Goal: Transaction & Acquisition: Purchase product/service

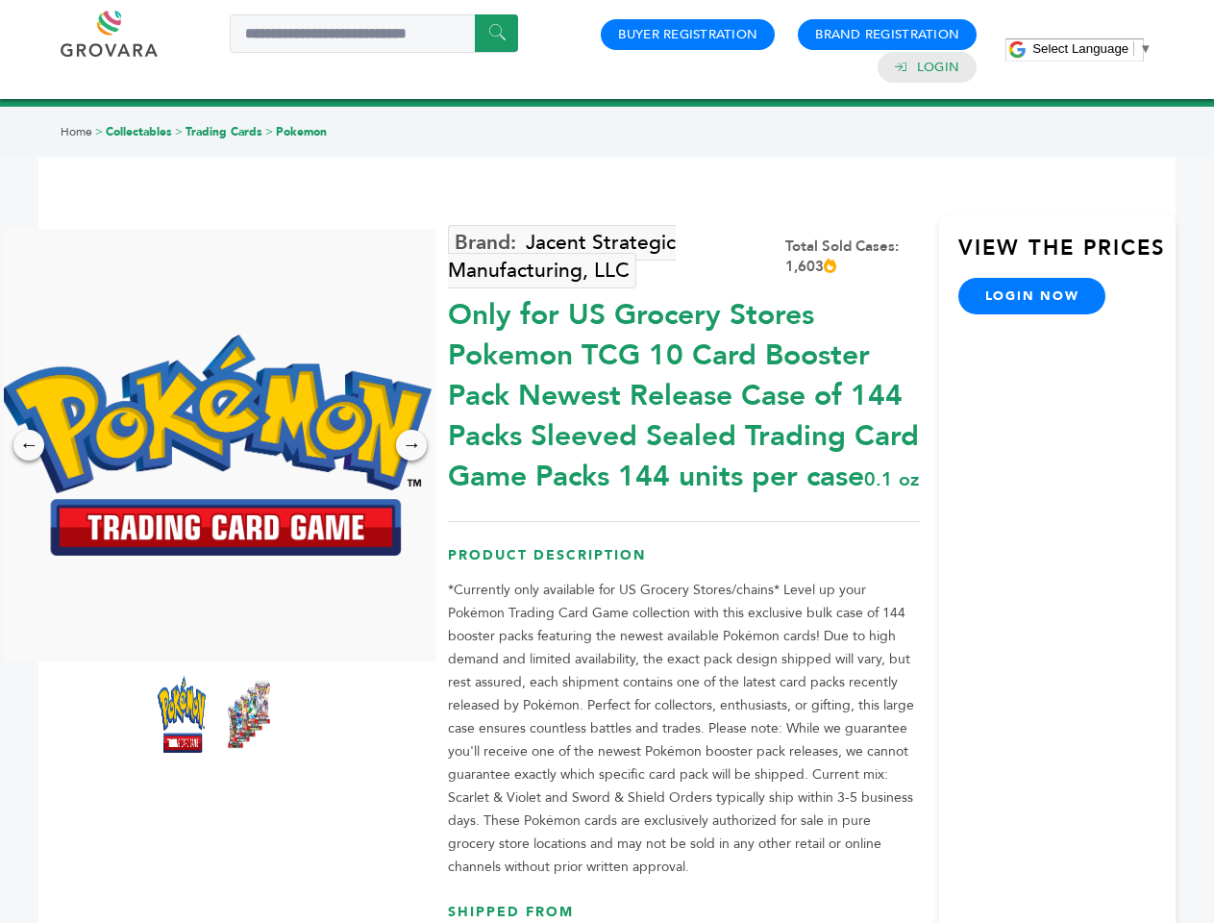
click at [1092, 48] on span "Select Language" at bounding box center [1081, 48] width 96 height 14
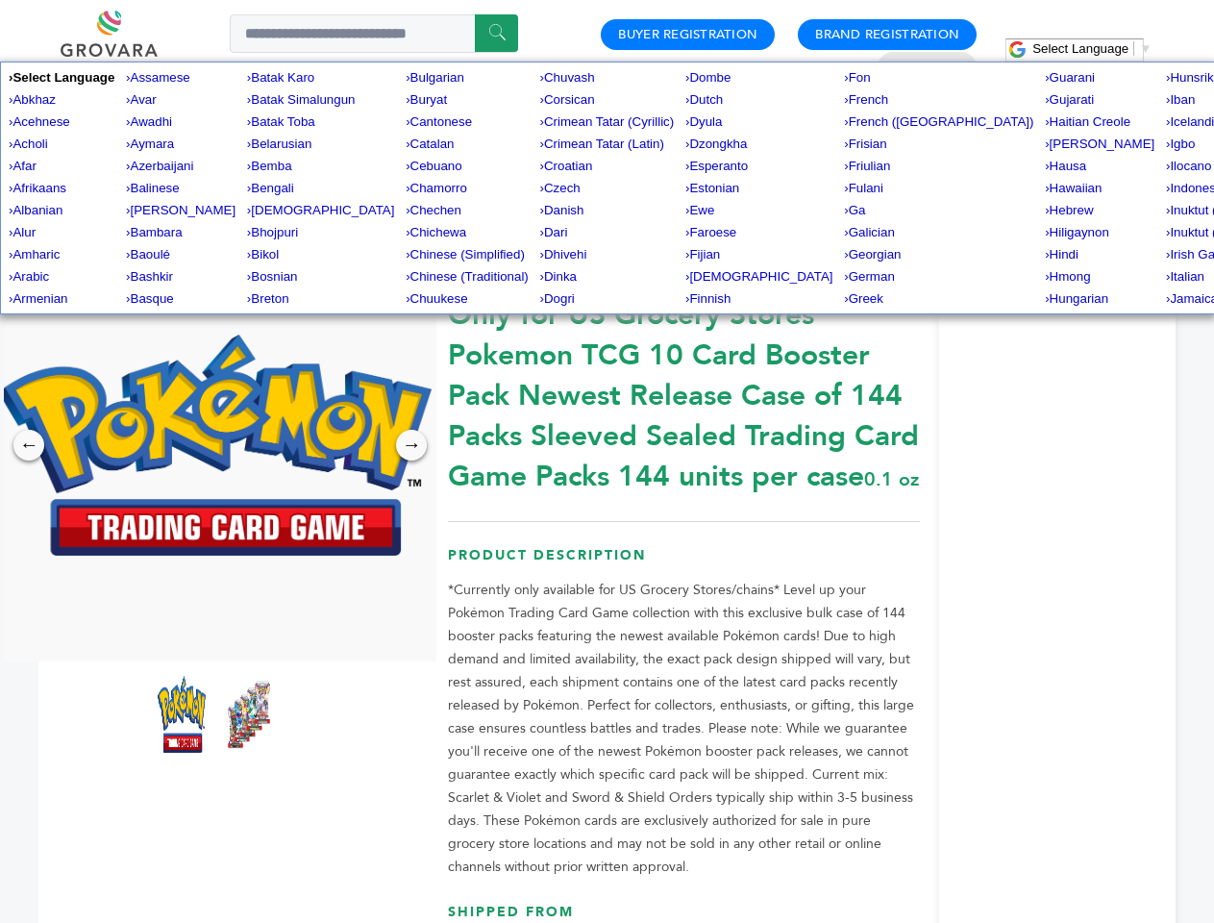
click at [215, 445] on img at bounding box center [215, 445] width 433 height 221
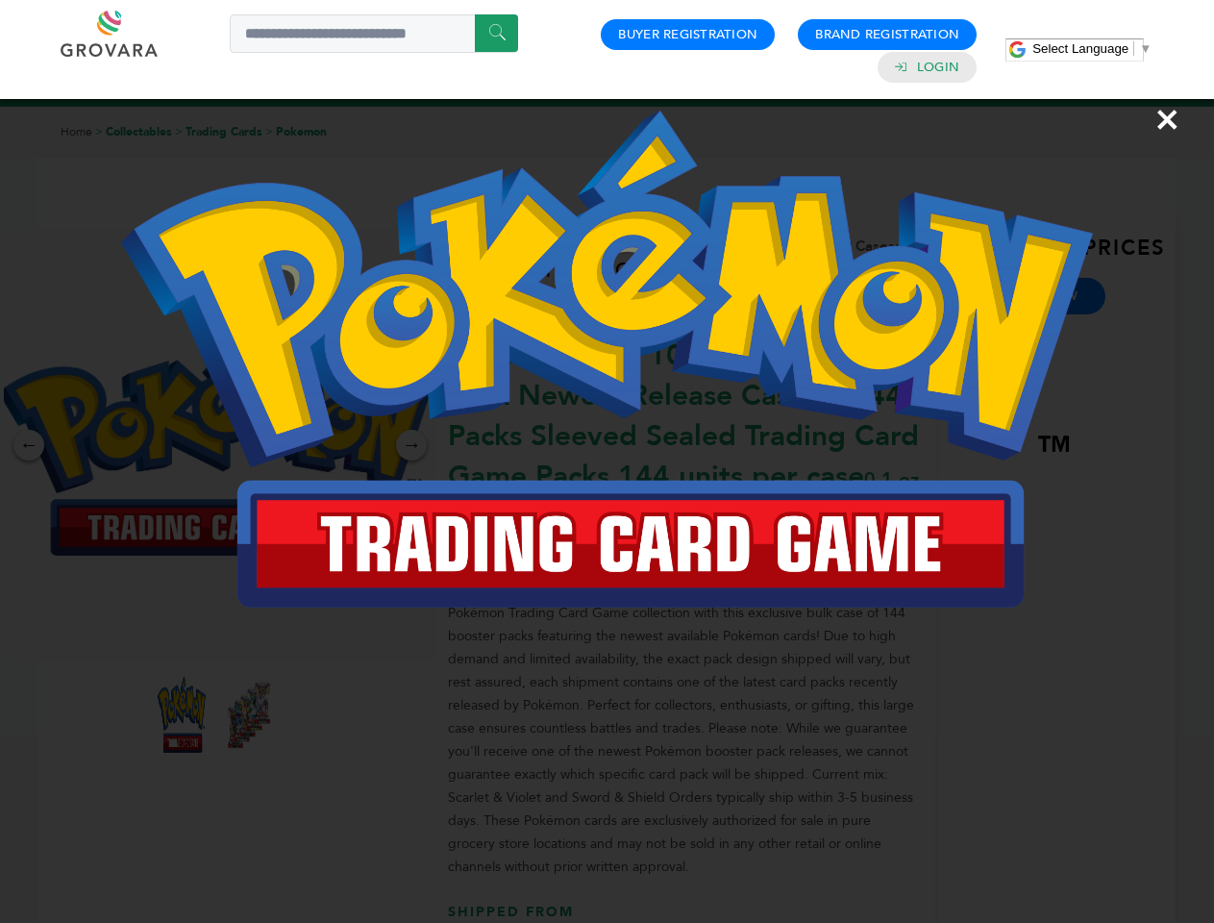
click at [29, 445] on div "×" at bounding box center [607, 461] width 1214 height 923
click at [411, 445] on div "→" at bounding box center [411, 445] width 31 height 31
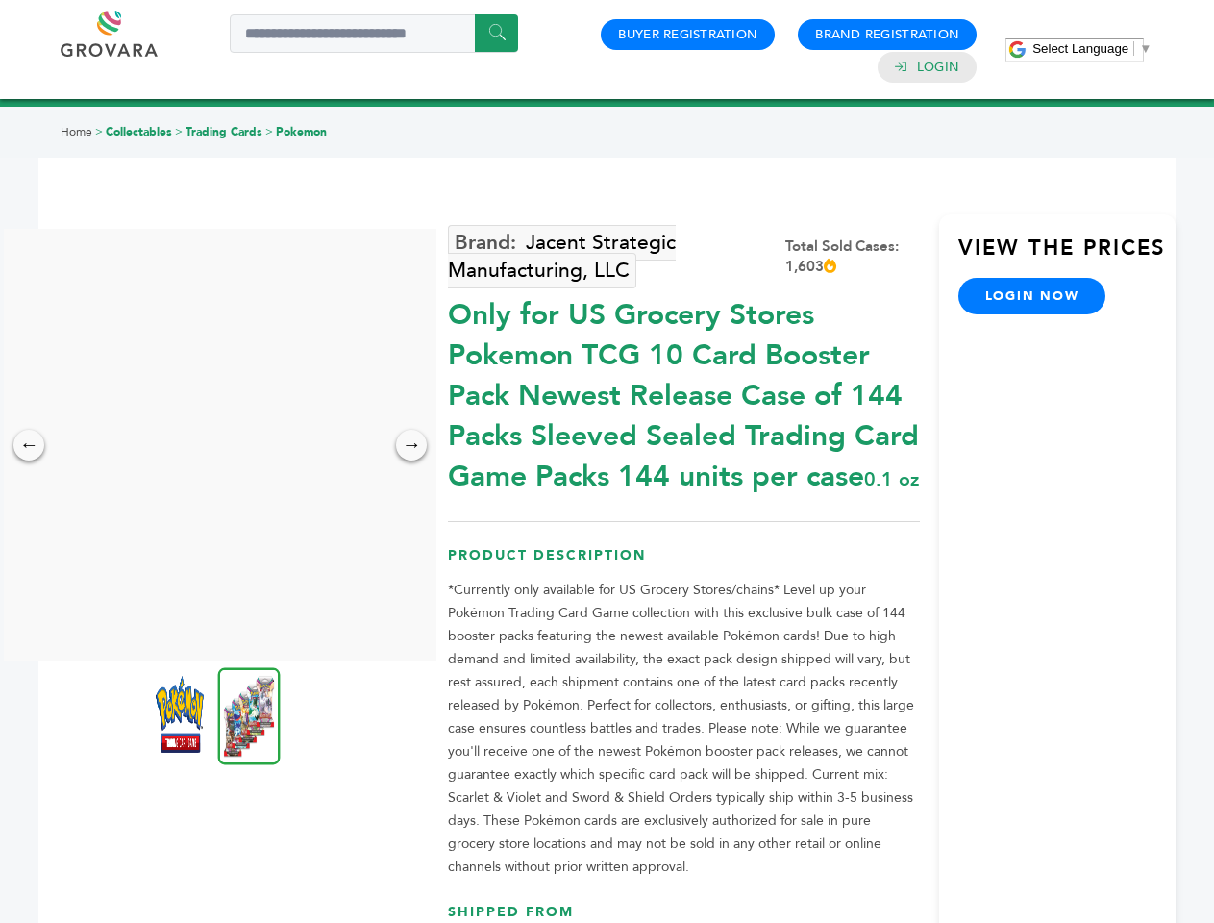
click at [182, 714] on img at bounding box center [180, 714] width 48 height 77
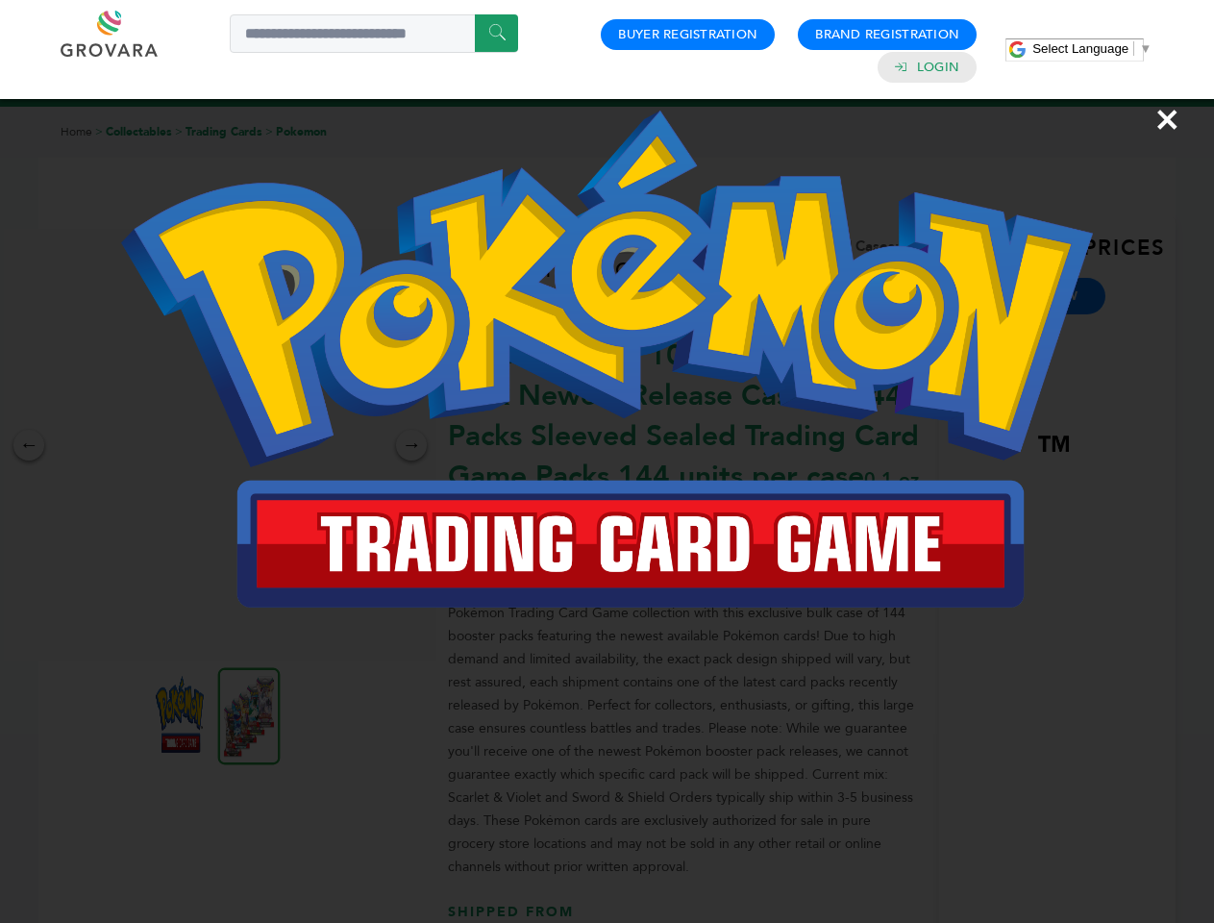
click at [249, 714] on div "×" at bounding box center [607, 461] width 1214 height 923
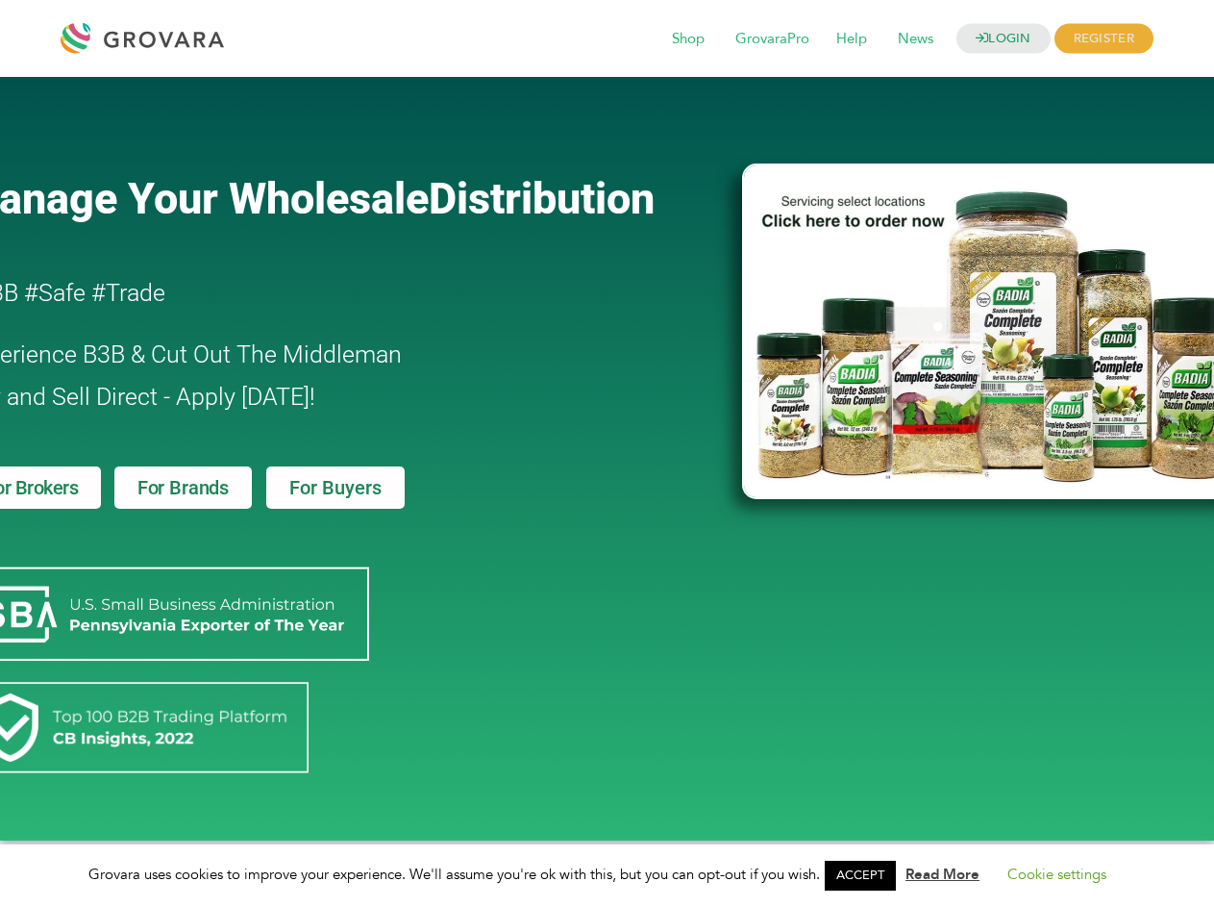
click at [866, 875] on link "ACCEPT" at bounding box center [860, 875] width 71 height 30
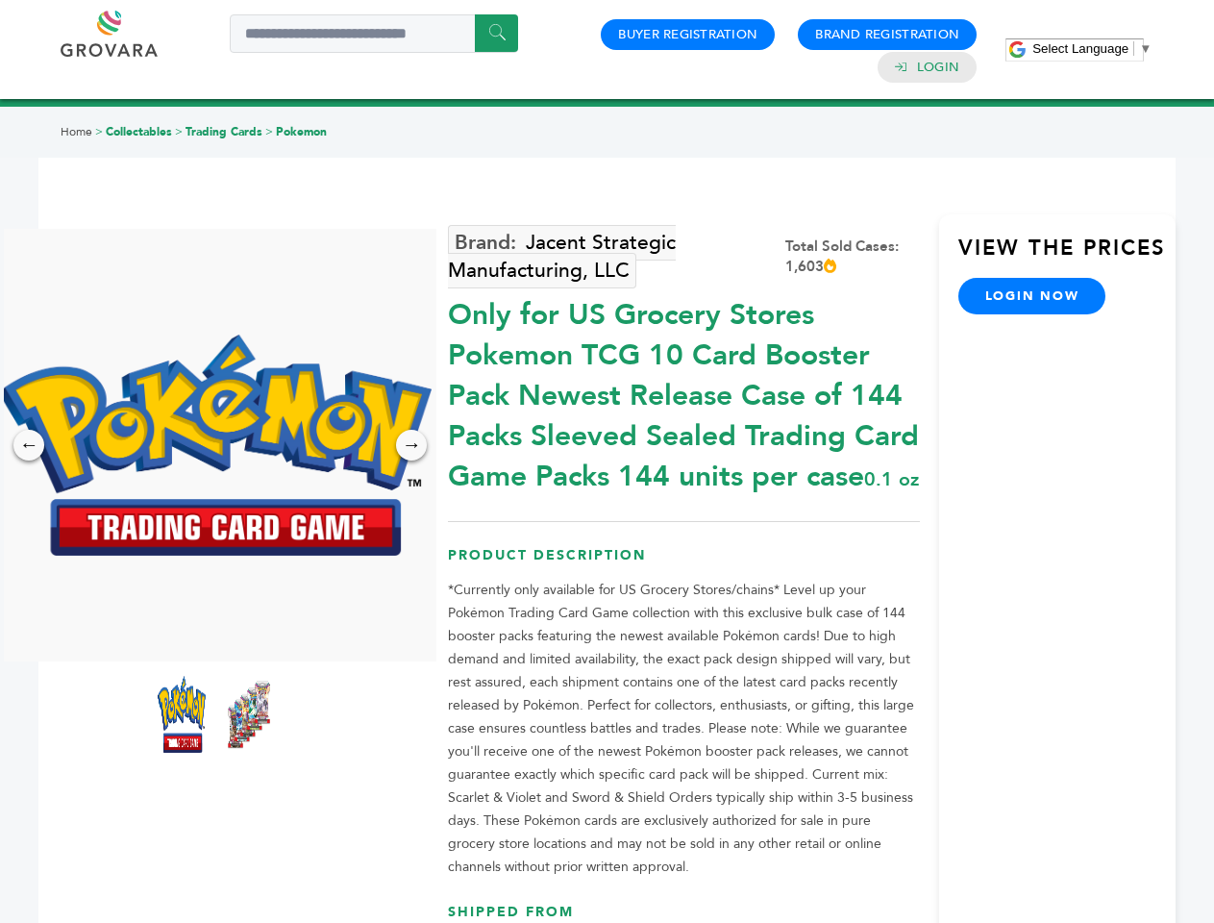
click at [1092, 48] on span "Select Language" at bounding box center [1081, 48] width 96 height 14
click at [215, 445] on img at bounding box center [215, 445] width 433 height 221
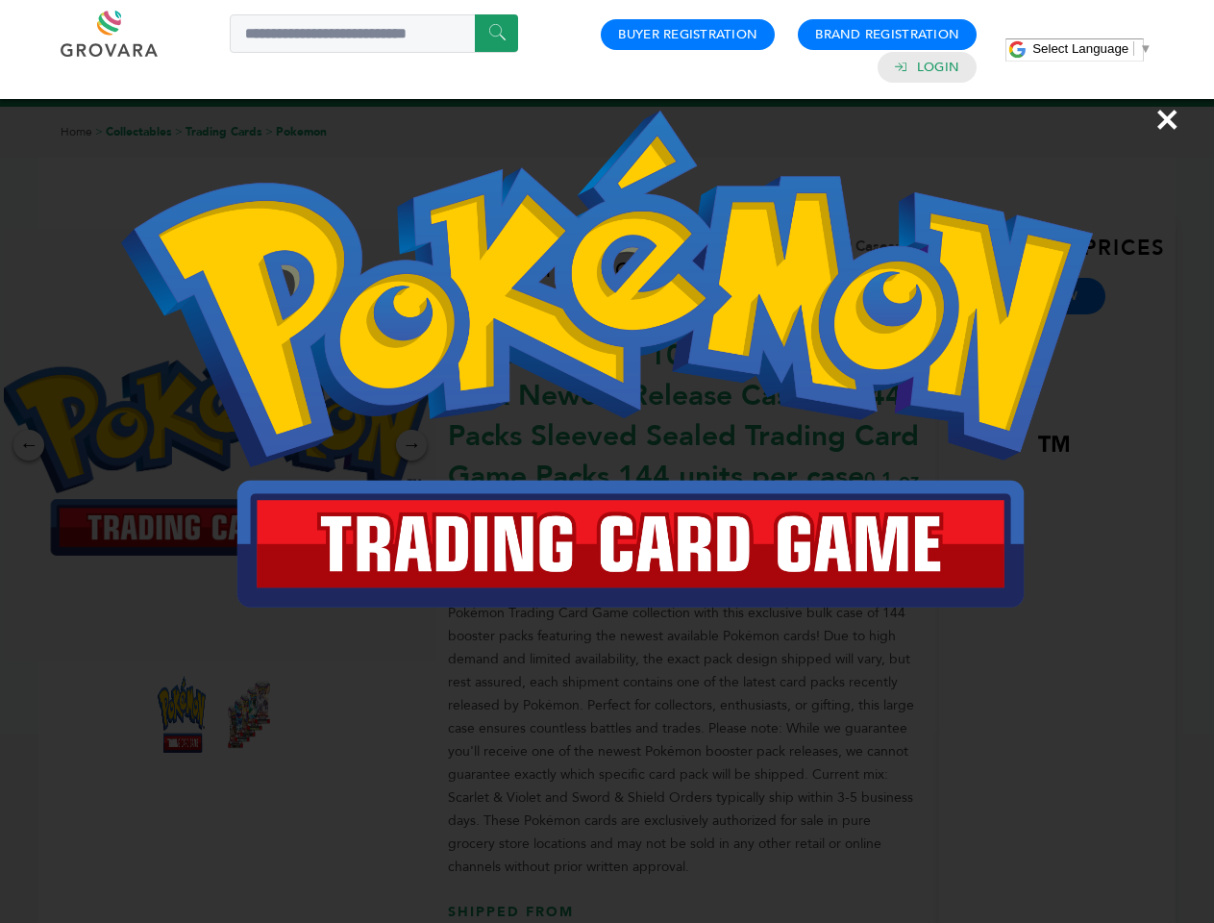
click at [29, 445] on div "×" at bounding box center [607, 461] width 1214 height 923
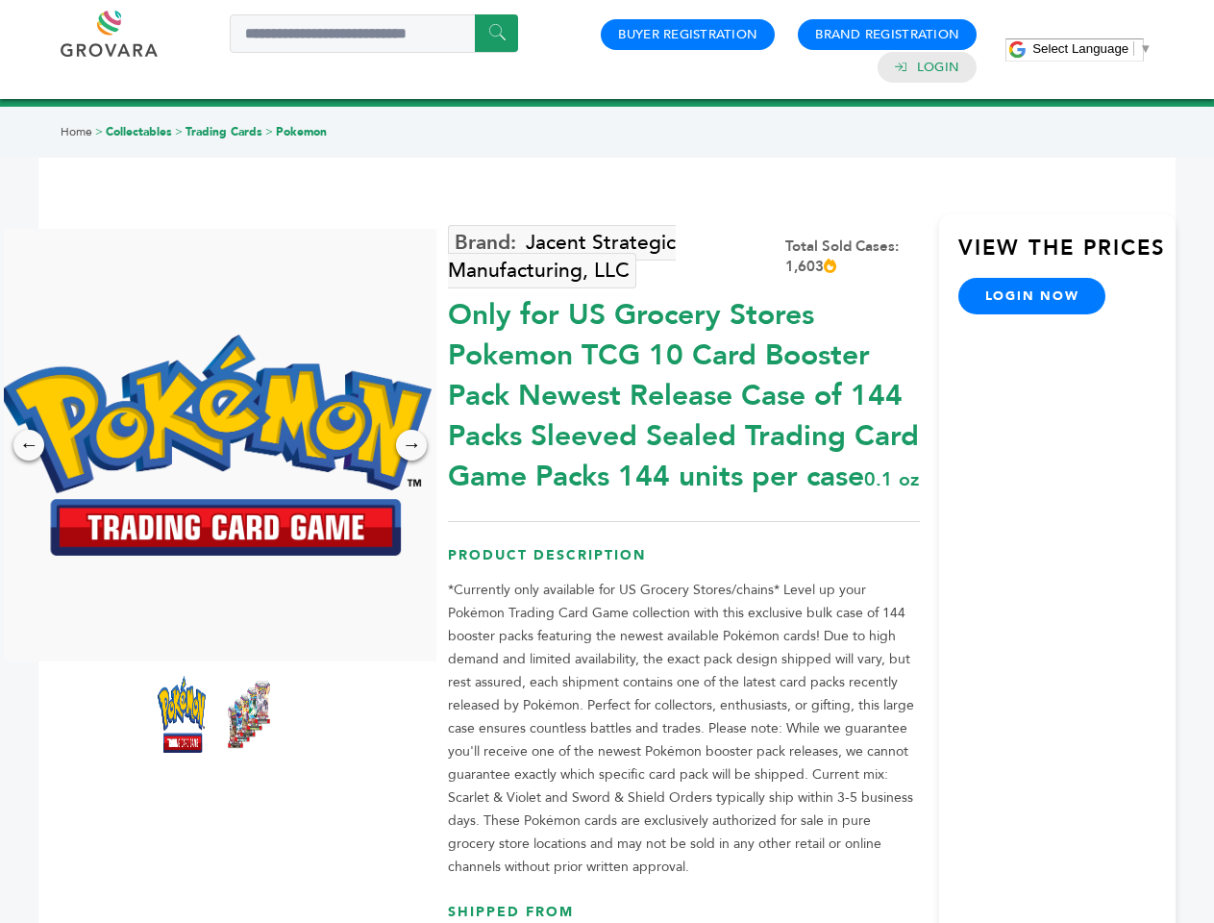
click at [411, 445] on div "→" at bounding box center [411, 445] width 31 height 31
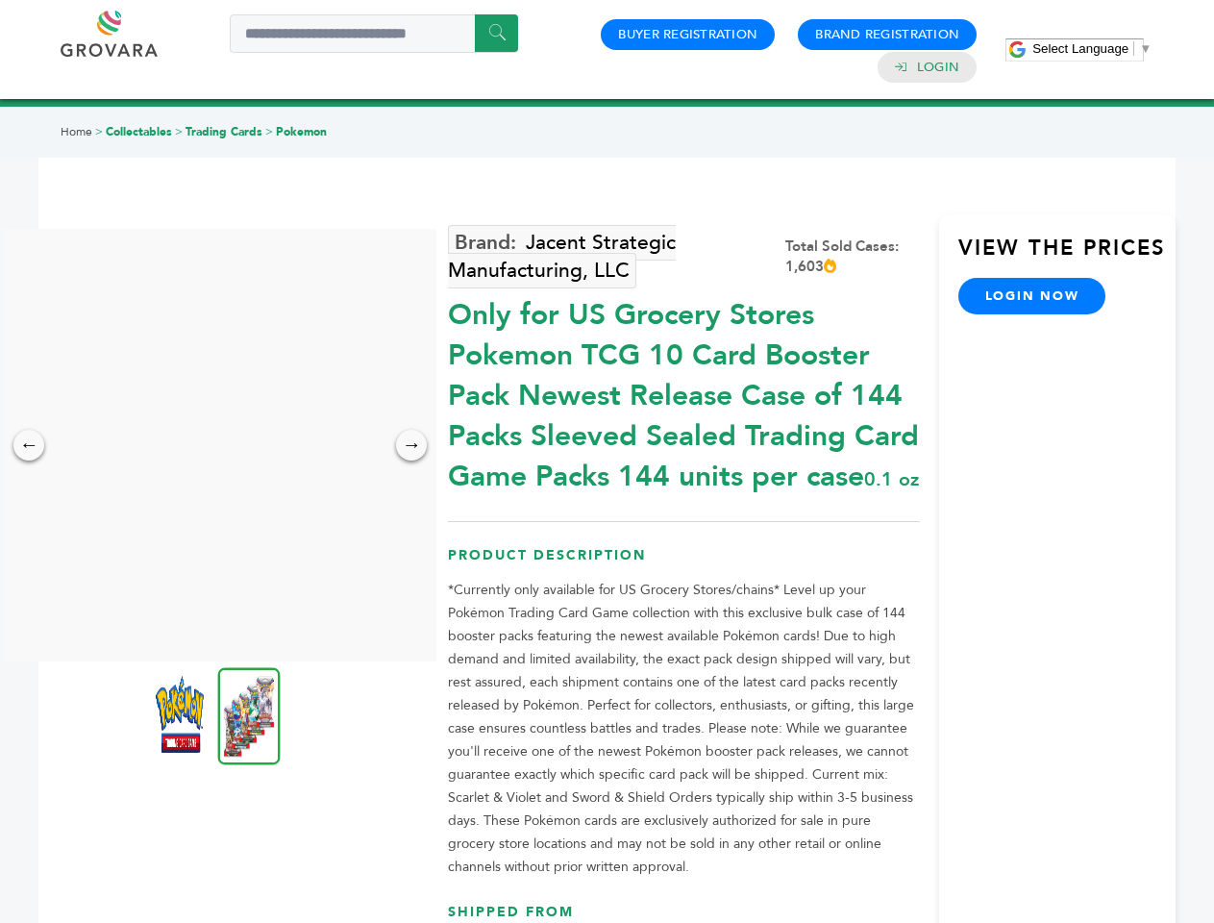
click at [182, 714] on img at bounding box center [180, 714] width 48 height 77
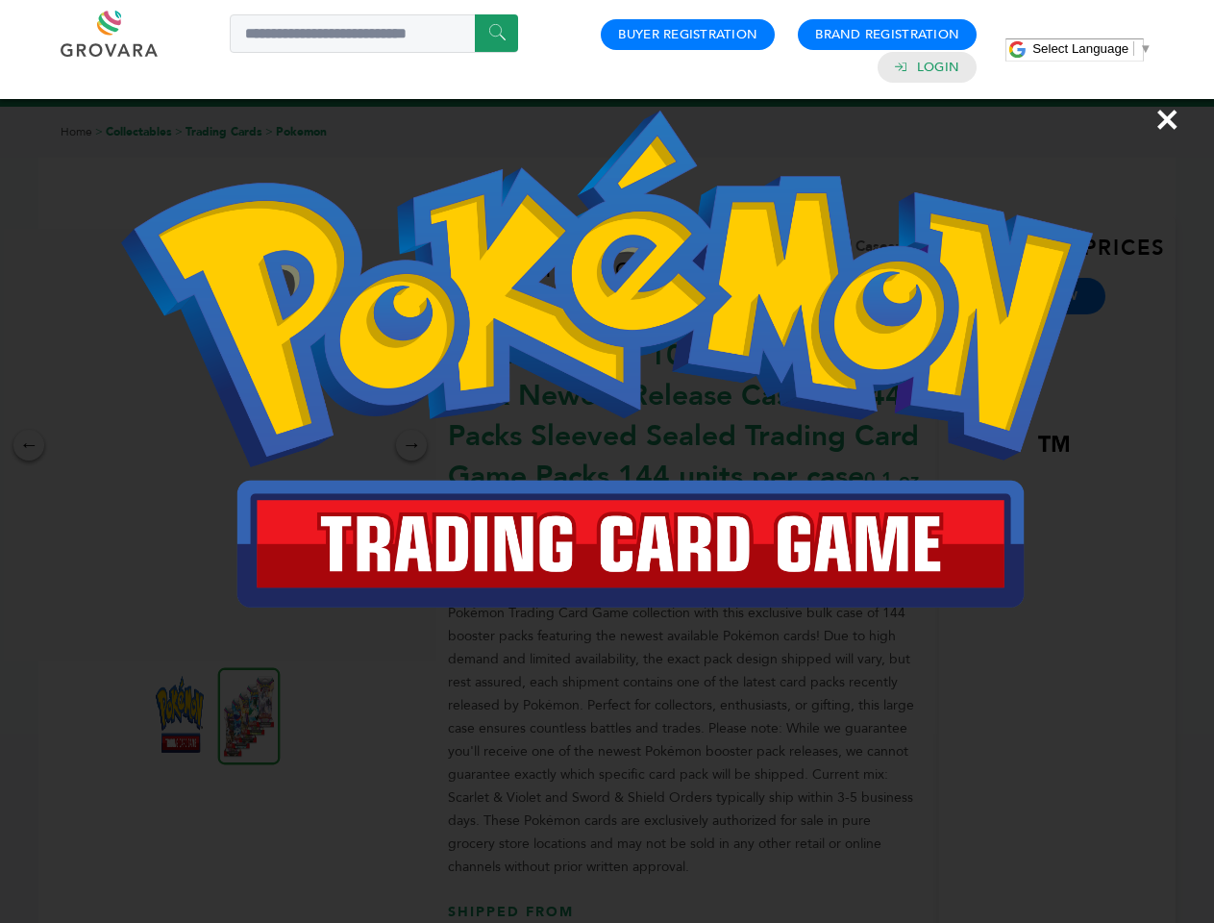
click at [249, 714] on div "×" at bounding box center [607, 461] width 1214 height 923
